Goal: Task Accomplishment & Management: Complete application form

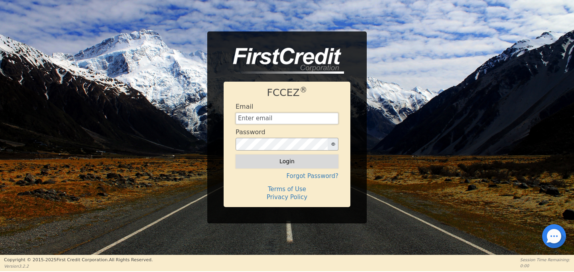
type input "[EMAIL_ADDRESS][DOMAIN_NAME]"
click at [285, 160] on button "Login" at bounding box center [287, 162] width 103 height 14
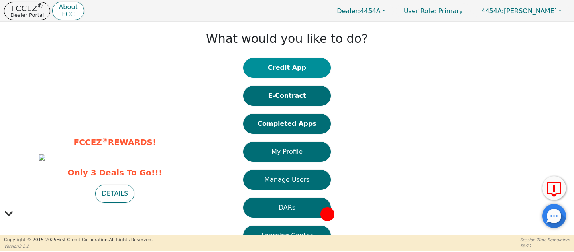
click at [317, 68] on button "Credit App" at bounding box center [287, 68] width 88 height 20
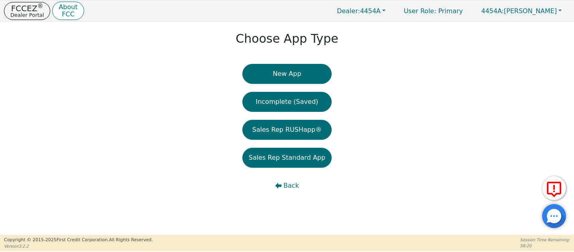
click at [317, 68] on button "New App" at bounding box center [286, 74] width 89 height 20
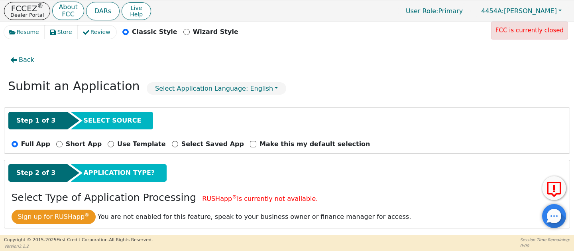
scroll to position [76, 0]
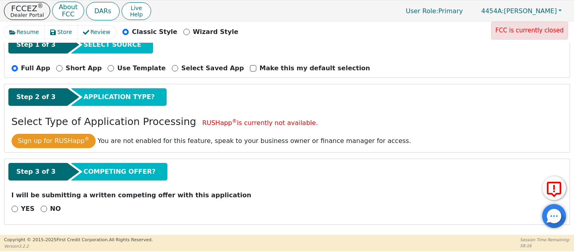
drag, startPoint x: 11, startPoint y: 194, endPoint x: 151, endPoint y: 183, distance: 140.8
click at [150, 184] on div "Step 3 of 3 COMPETING OFFER? I will be submitting a written competing offer wit…" at bounding box center [286, 191] width 565 height 65
click at [125, 193] on p "I will be submitting a written competing offer with this application" at bounding box center [287, 195] width 551 height 10
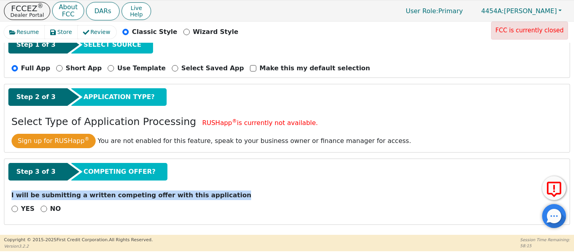
click at [125, 193] on p "I will be submitting a written competing offer with this application" at bounding box center [287, 195] width 551 height 10
click at [42, 206] on input "NO" at bounding box center [44, 208] width 6 height 6
radio input "true"
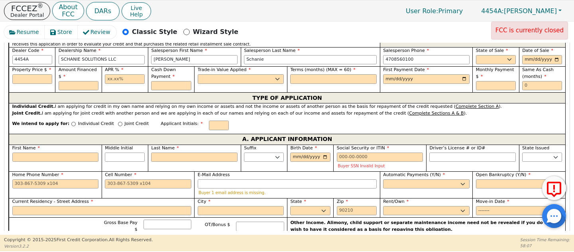
scroll to position [299, 0]
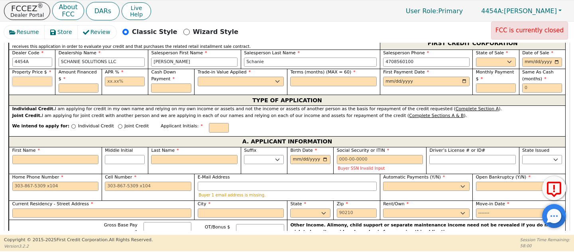
click at [33, 78] on input "text" at bounding box center [32, 82] width 40 height 10
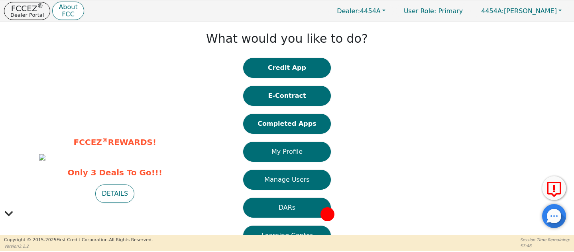
click at [313, 70] on button "Credit App" at bounding box center [287, 68] width 88 height 20
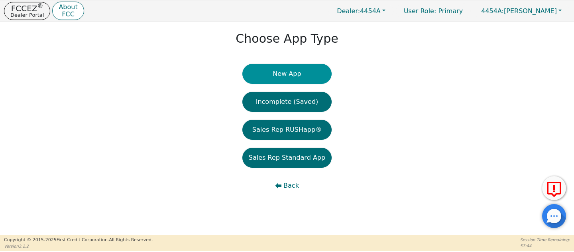
click at [313, 70] on button "New App" at bounding box center [286, 74] width 89 height 20
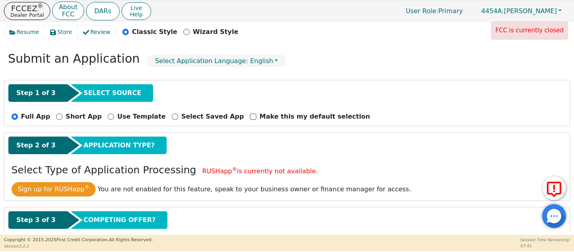
scroll to position [76, 0]
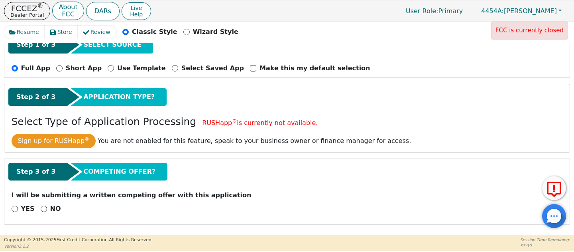
click at [84, 198] on p "I will be submitting a written competing offer with this application" at bounding box center [287, 195] width 551 height 10
click at [42, 209] on input "NO" at bounding box center [44, 208] width 6 height 6
radio input "true"
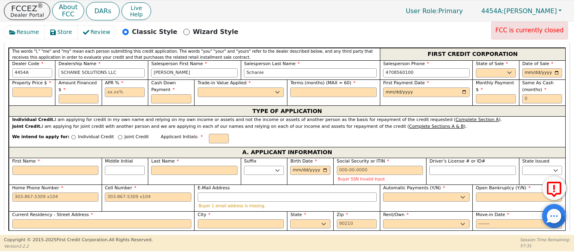
scroll to position [287, 0]
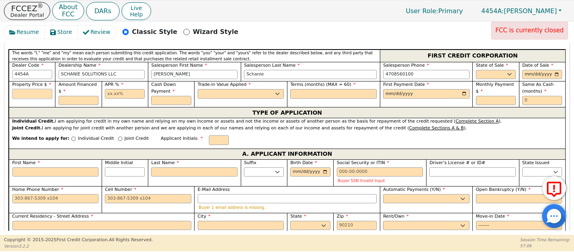
click at [48, 91] on input "text" at bounding box center [32, 94] width 40 height 10
type input "11895.00"
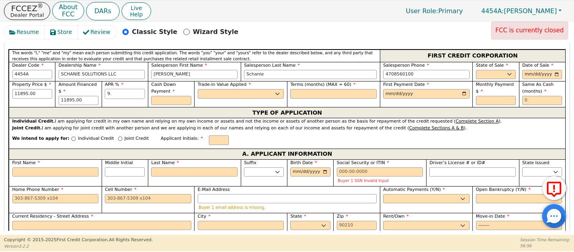
type input "9"
type input "12.99"
type input "0.00"
select select "n"
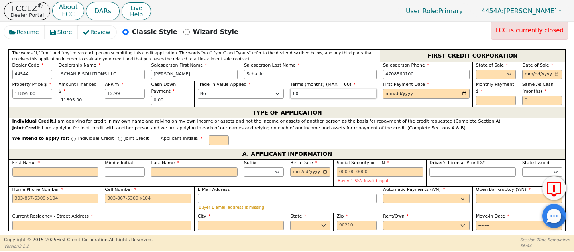
type input "60"
click at [462, 94] on input "date" at bounding box center [426, 94] width 87 height 10
type input "2025-10-07"
click at [486, 73] on select "AK AL AR AZ CA CO CT DC DE FL GA HI IA ID IL IN KS KY LA MA MD ME MI MN MO MS M…" at bounding box center [496, 75] width 40 height 10
select select "GA"
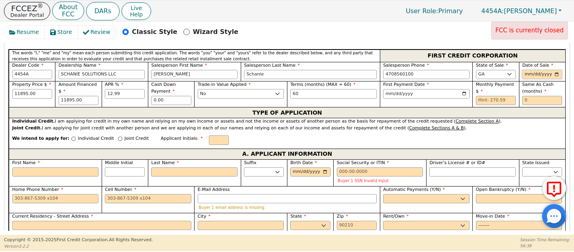
click at [556, 77] on input "date" at bounding box center [542, 75] width 40 height 10
click at [555, 74] on input "date" at bounding box center [542, 75] width 40 height 10
type input "[DATE]"
click at [528, 97] on input "text" at bounding box center [542, 101] width 40 height 10
drag, startPoint x: 511, startPoint y: 84, endPoint x: 473, endPoint y: 84, distance: 38.3
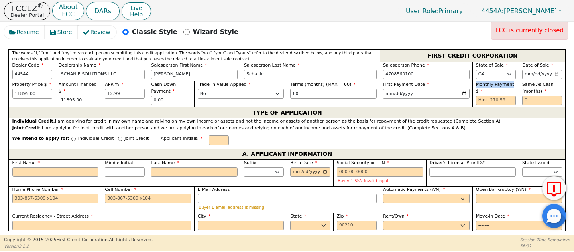
click at [473, 84] on div "Monthly Payment $" at bounding box center [495, 94] width 46 height 26
click at [499, 127] on div "Joint Credit. I am applying for joint credit with another person and we are app…" at bounding box center [287, 128] width 550 height 7
click at [506, 99] on input "text" at bounding box center [496, 101] width 40 height 10
drag, startPoint x: 506, startPoint y: 99, endPoint x: 461, endPoint y: 100, distance: 45.1
click at [461, 100] on div "Property Price $ 11895.00 Amount Financed $ 11895.00 APR % 12.99 Cash Down Paym…" at bounding box center [287, 94] width 557 height 26
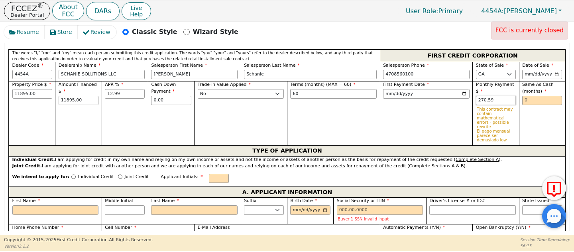
type input "270.59"
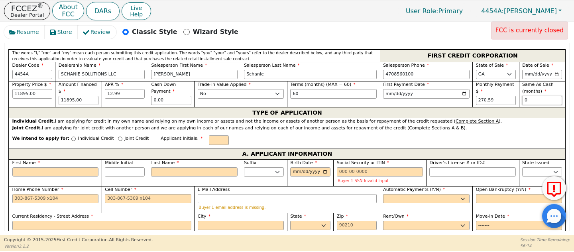
type input "0"
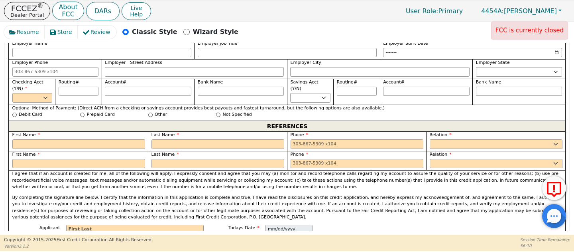
scroll to position [561, 0]
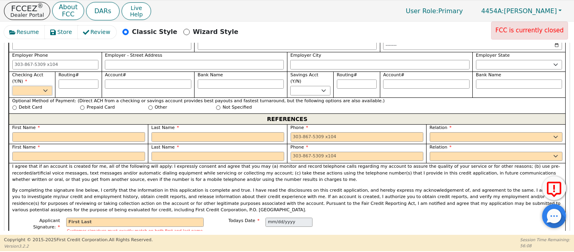
click at [36, 87] on select "Yes No" at bounding box center [32, 91] width 40 height 10
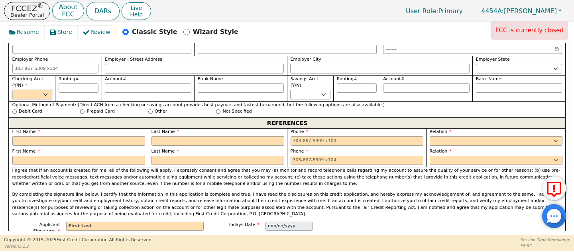
scroll to position [581, 0]
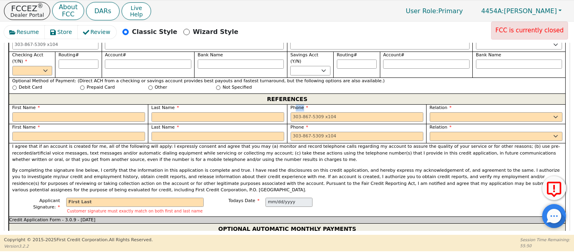
drag, startPoint x: 311, startPoint y: 101, endPoint x: 294, endPoint y: 104, distance: 17.3
click at [294, 104] on label "Phone" at bounding box center [357, 107] width 133 height 7
click at [295, 105] on span "Phone" at bounding box center [300, 107] width 18 height 5
click at [296, 105] on span "Phone" at bounding box center [300, 107] width 18 height 5
click at [23, 7] on p "FCCEZ ®" at bounding box center [26, 8] width 33 height 8
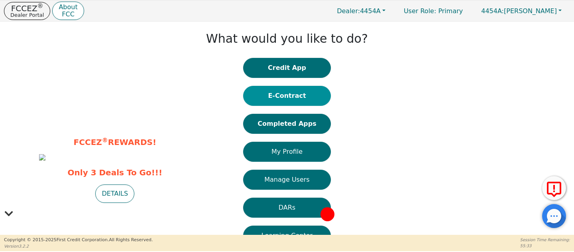
click at [256, 98] on button "E-Contract" at bounding box center [287, 96] width 88 height 20
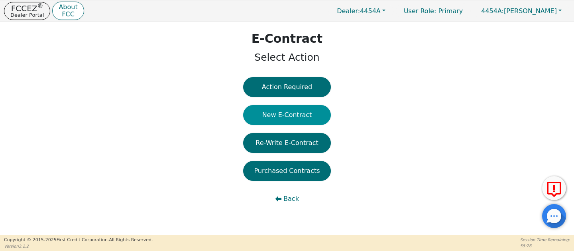
click at [268, 117] on button "New E-Contract" at bounding box center [287, 115] width 88 height 20
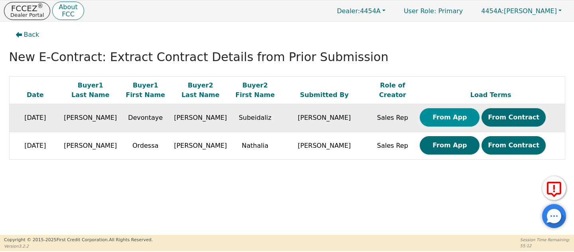
click at [442, 120] on button "From App" at bounding box center [450, 117] width 60 height 18
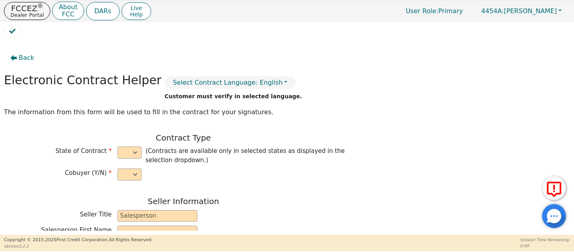
select select "y"
type input "President"
type input "Richard"
type input "Carr"
type input "SCHANIE SOLUTIONS LLC"
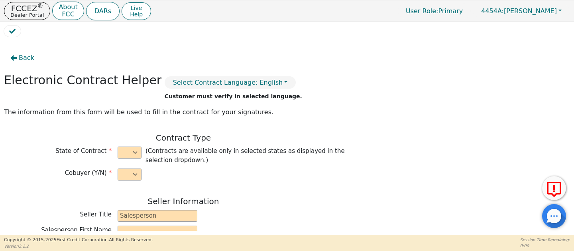
type input "501 CARLTON RD UNIT 2B"
type input "PALMETTO"
select select "GA"
type input "30268"
type input "Devontaye"
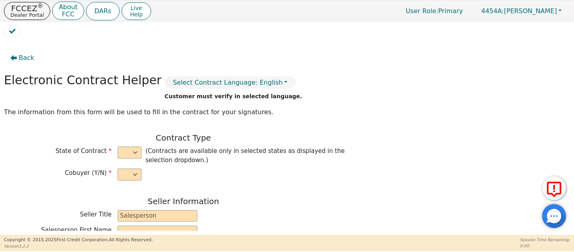
type input "Goggins"
type input "tayegoggins93@gmail.com"
type input "Subeidaliz"
type input "Goggins"
type input "itssubei@gmail.com"
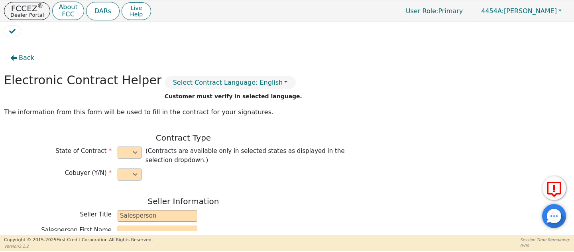
type input "448 Prince of Wales"
type input "Stone Mountain"
select select "GA"
type input "30038"
type input "[DATE]"
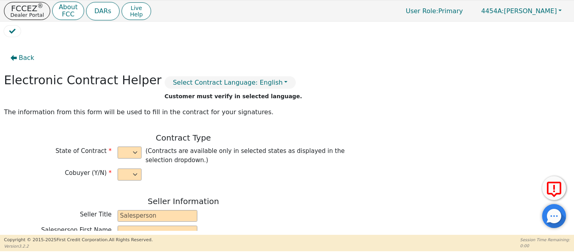
type input "12.99"
type input "2025-11-11"
type input "60"
type input "0"
type input "9895.00"
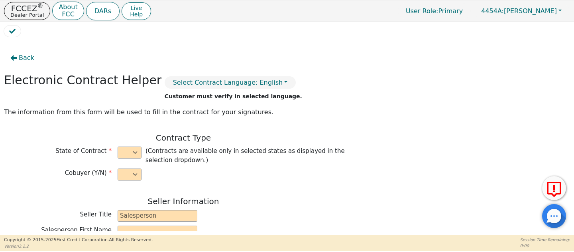
type input "0.00"
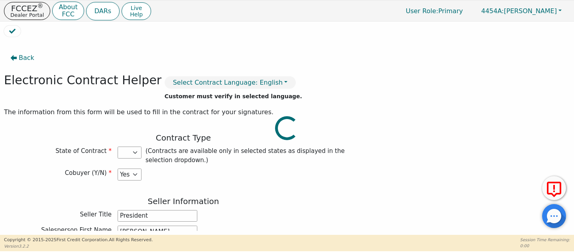
type input "9895.00"
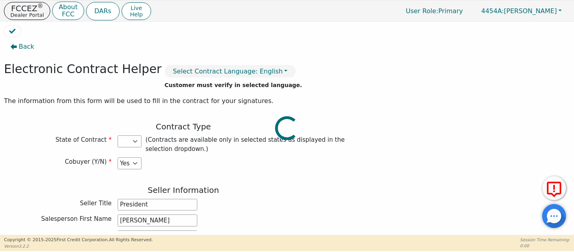
select select "GA"
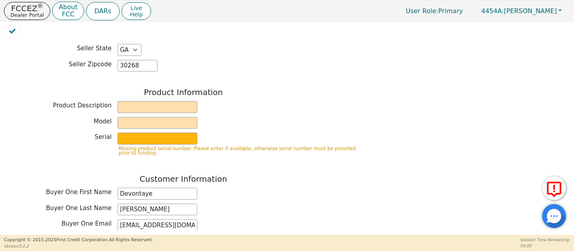
scroll to position [270, 0]
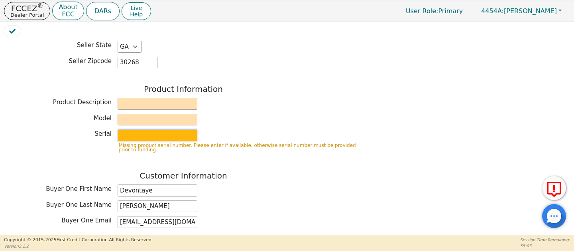
click at [190, 131] on input "text" at bounding box center [158, 135] width 80 height 12
click at [155, 100] on input "text" at bounding box center [158, 104] width 80 height 12
type input "Puronics"
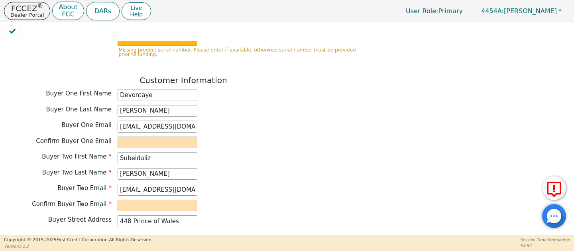
scroll to position [367, 0]
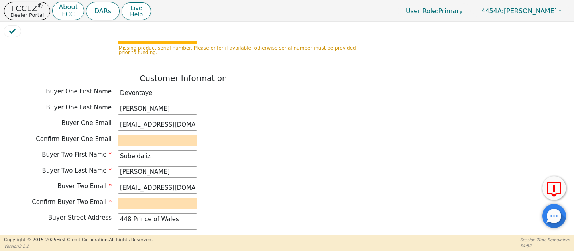
type input "IGEN"
click at [163, 127] on div "Customer Information Buyer One First Name Devontaye Buyer One Last Name Goggins…" at bounding box center [183, 182] width 359 height 218
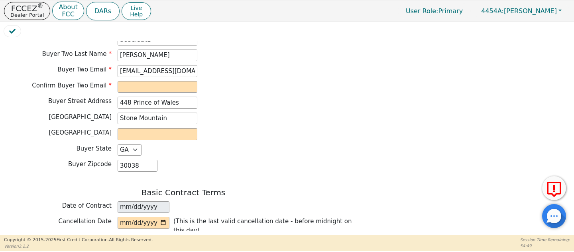
scroll to position [503, 0]
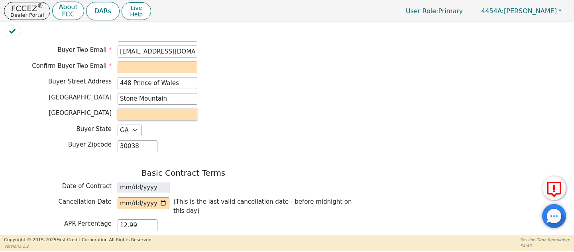
click at [148, 109] on input "text" at bounding box center [158, 114] width 80 height 12
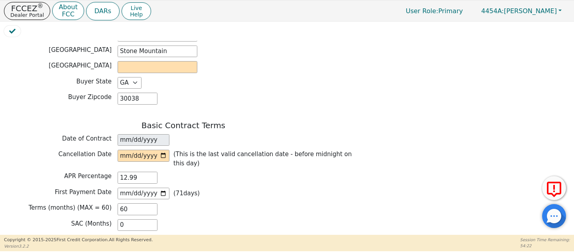
scroll to position [540, 0]
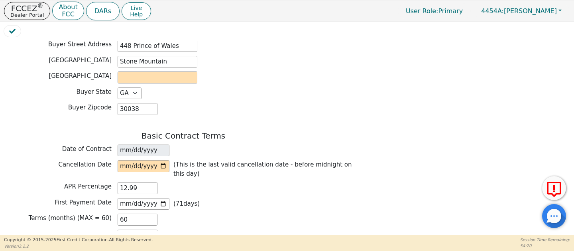
click at [208, 103] on div "Buyer Zipcode 30038" at bounding box center [183, 109] width 359 height 12
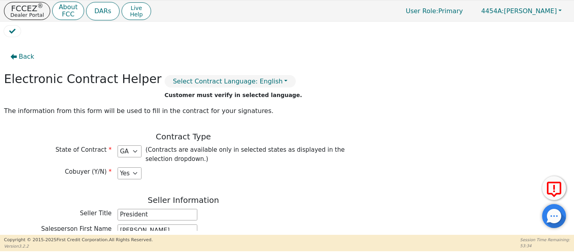
scroll to position [0, 0]
